Goal: Check status: Check status

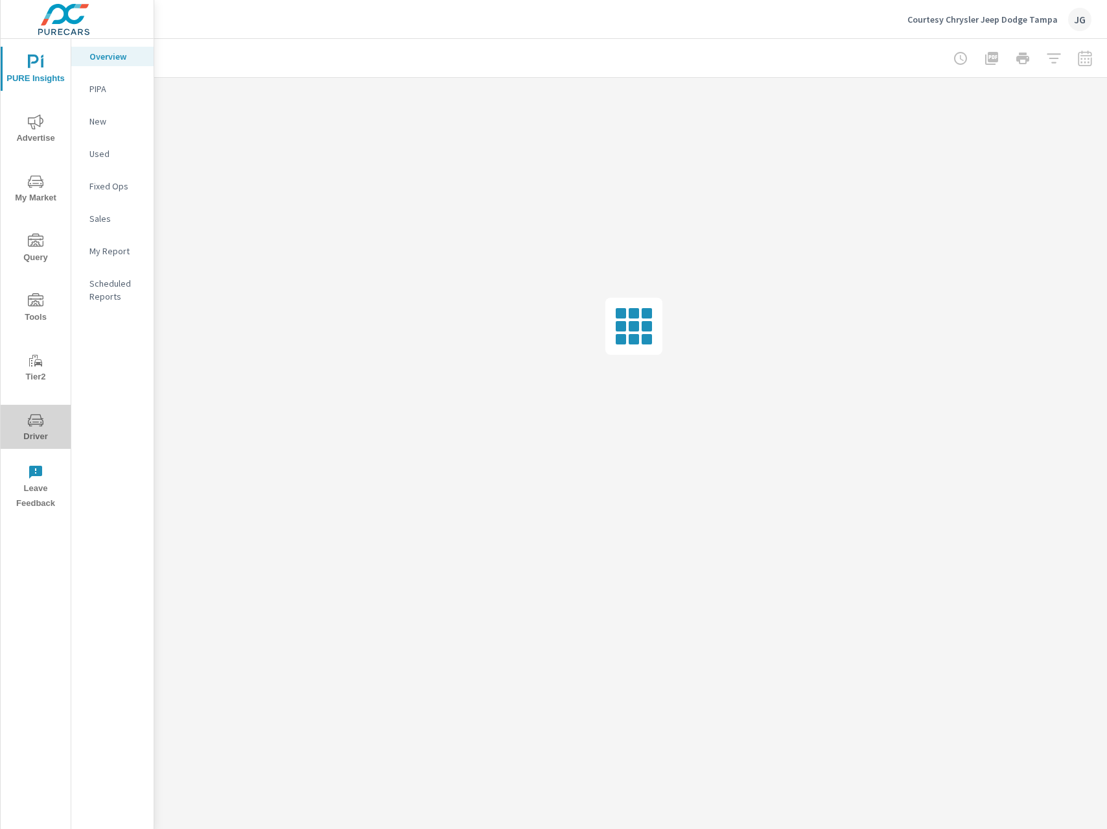
click at [40, 417] on icon "nav menu" at bounding box center [36, 420] width 16 height 16
click at [29, 429] on span "Driver" at bounding box center [36, 428] width 62 height 32
click at [36, 428] on span "Driver" at bounding box center [36, 428] width 62 height 32
click at [32, 427] on icon "nav menu" at bounding box center [36, 420] width 16 height 16
